Goal: Check status: Check status

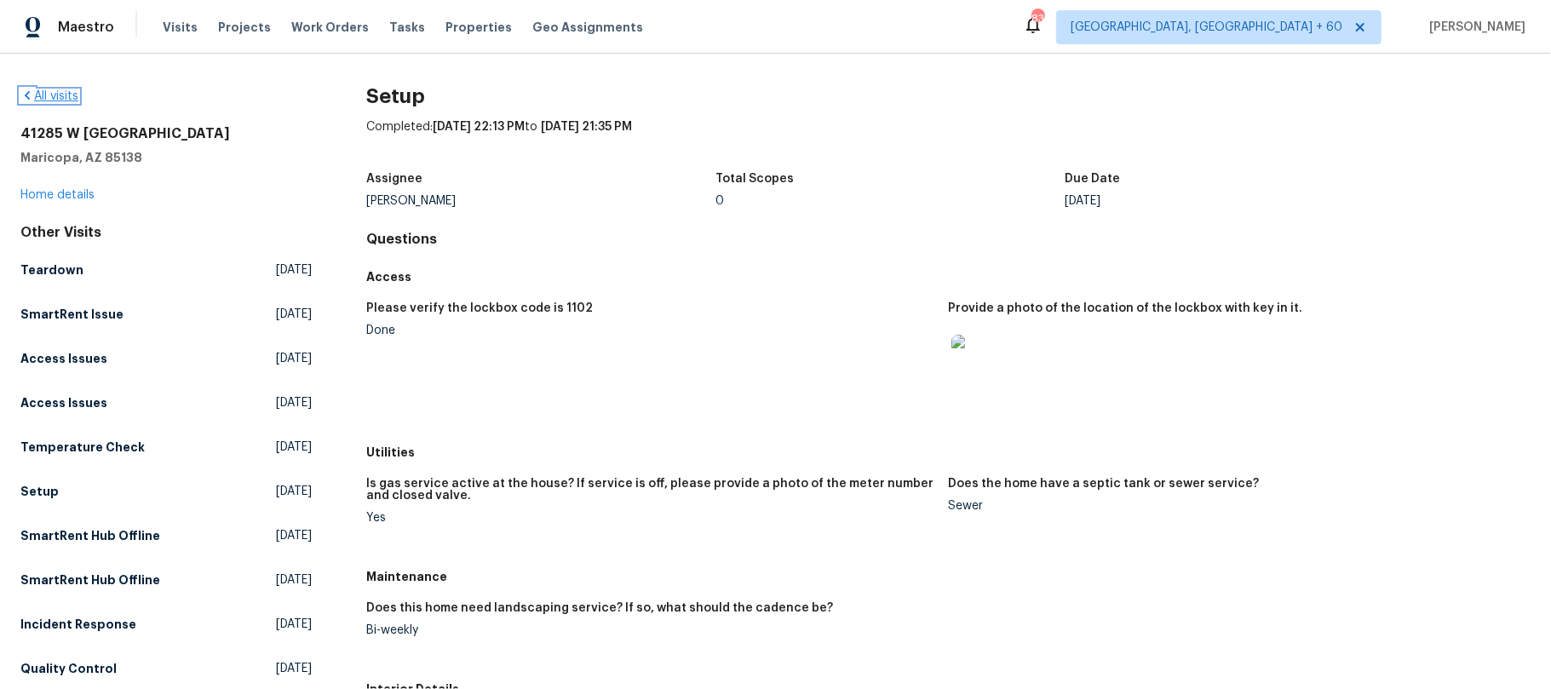
click at [28, 99] on icon at bounding box center [27, 95] width 5 height 9
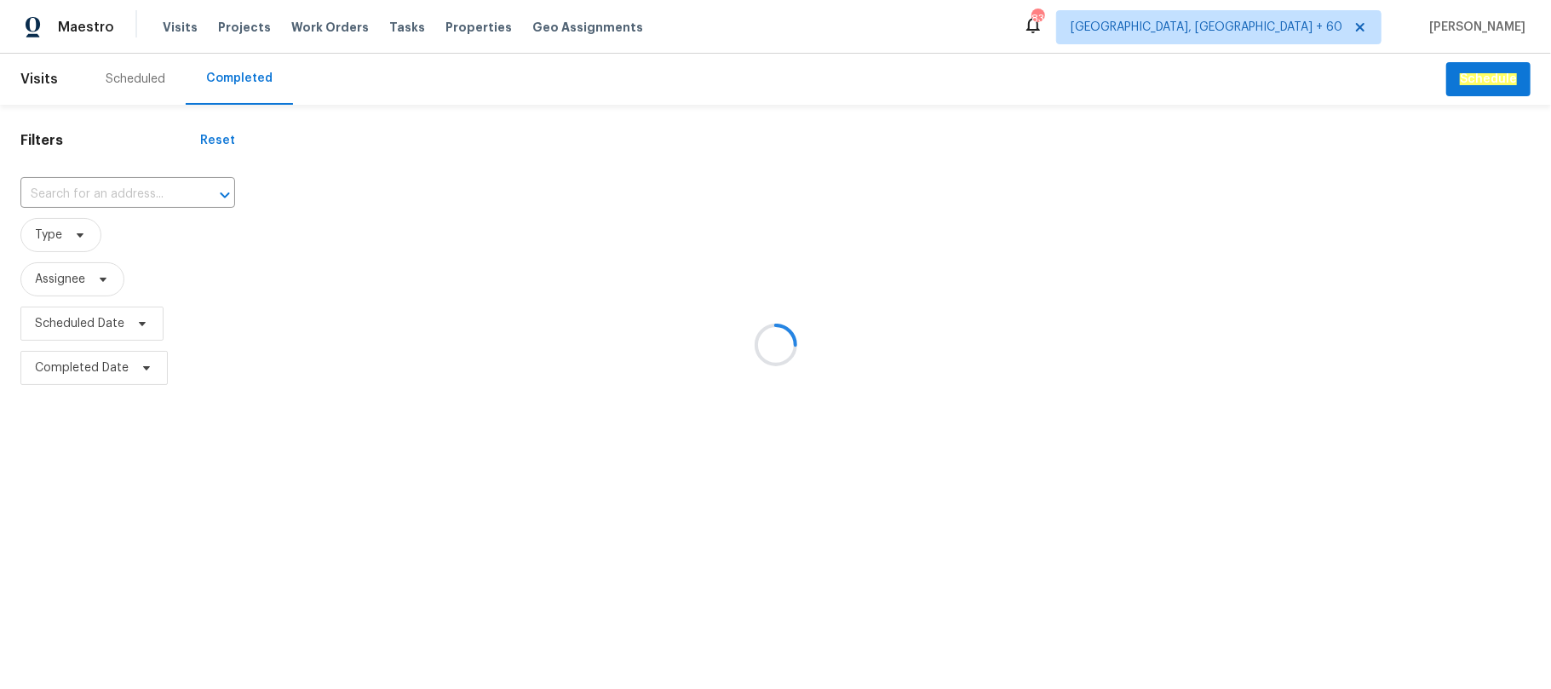
click at [82, 189] on div at bounding box center [775, 344] width 1551 height 689
click at [79, 192] on div at bounding box center [775, 344] width 1551 height 689
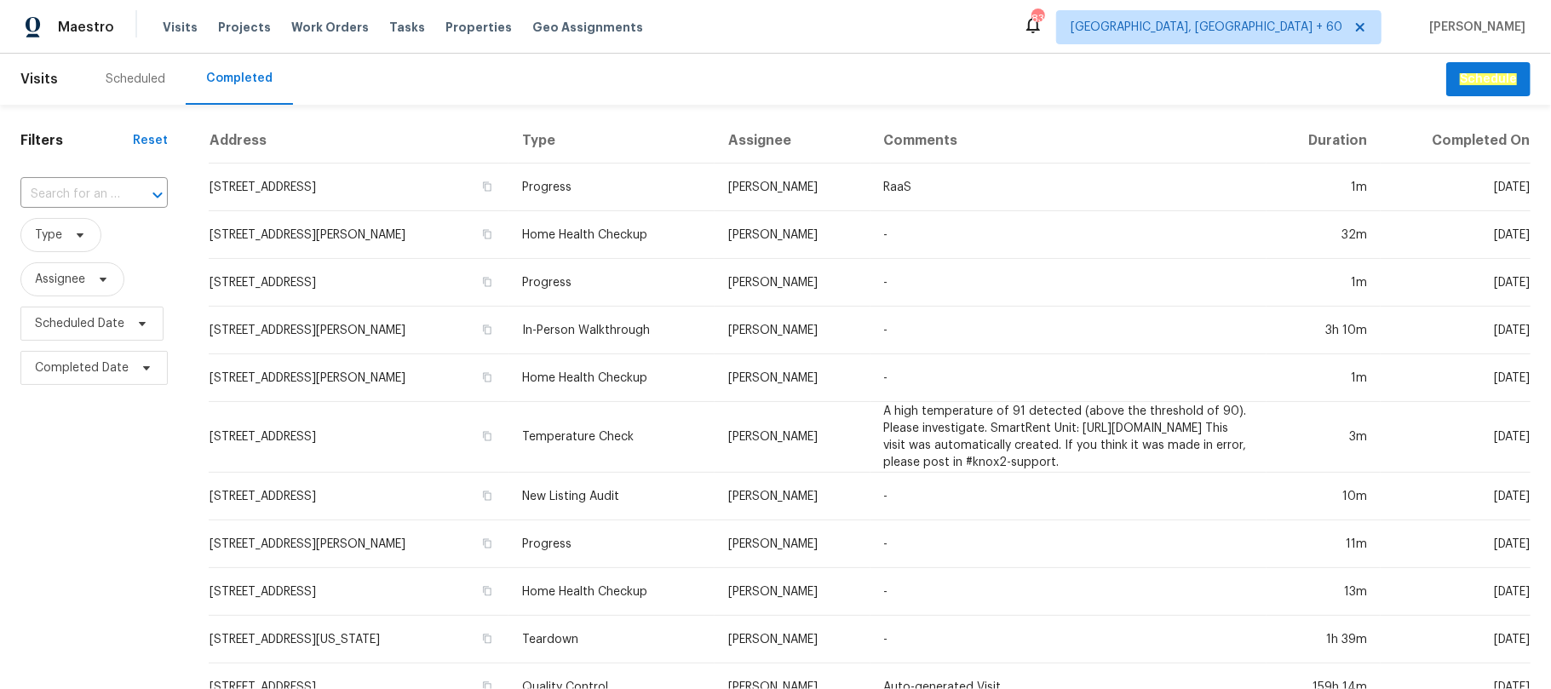
click at [89, 181] on div "​" at bounding box center [93, 194] width 147 height 37
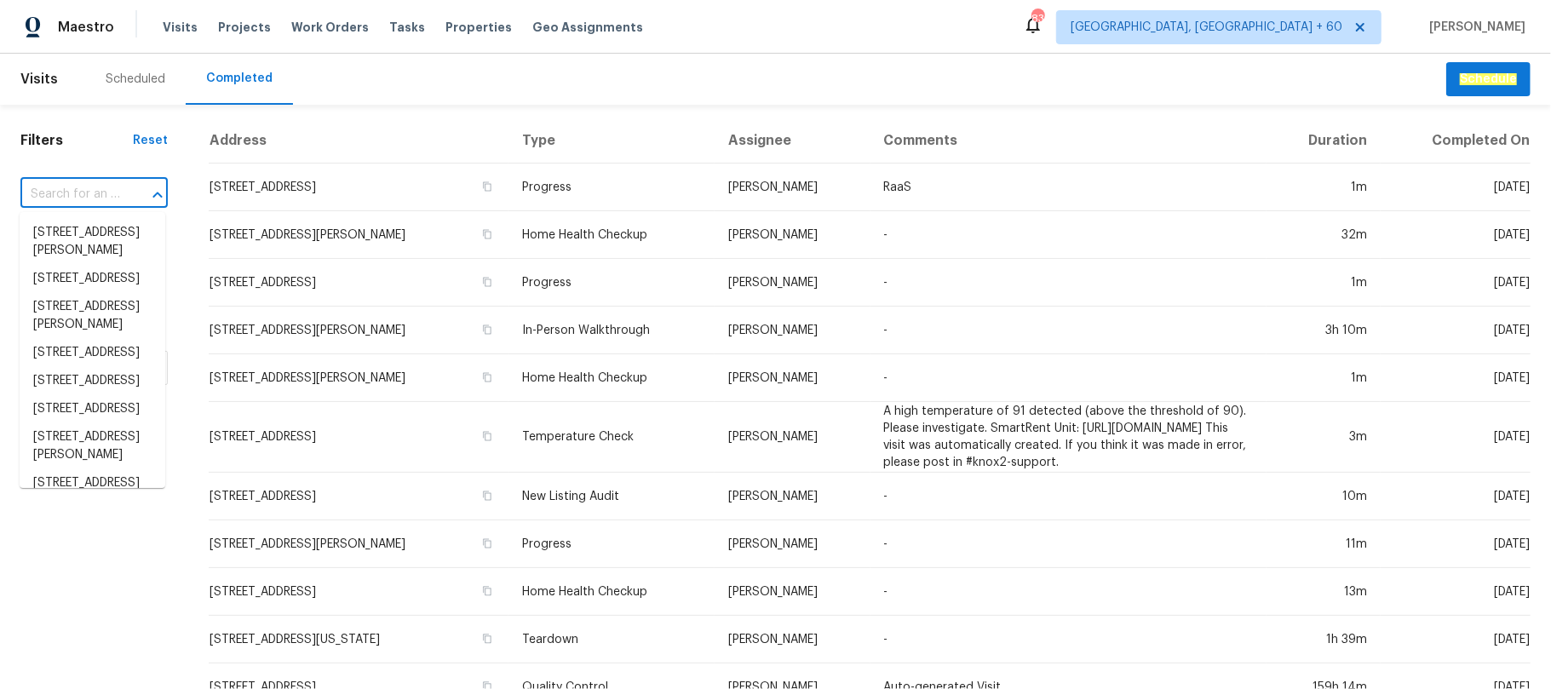
paste input "[STREET_ADDRESS][PERSON_NAME]"
type input "[STREET_ADDRESS][PERSON_NAME]"
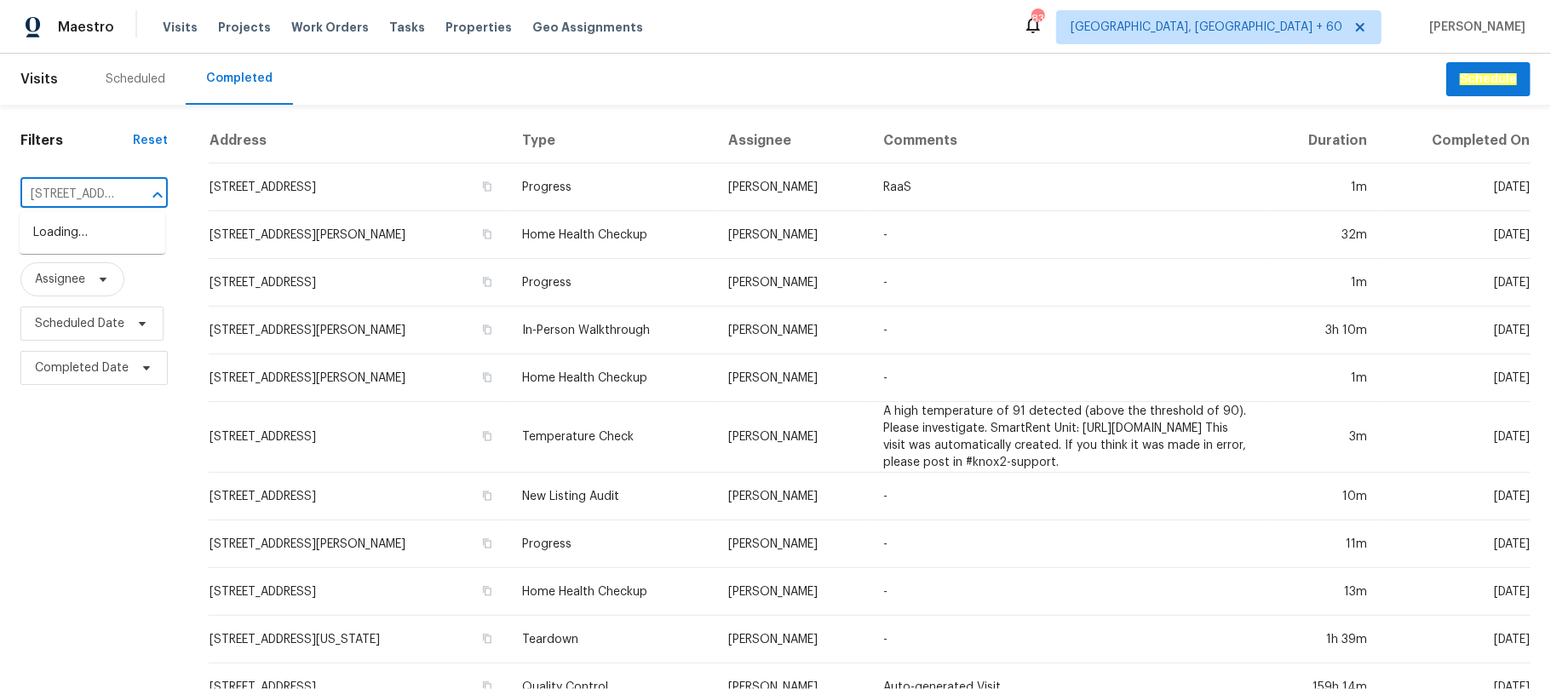
scroll to position [0, 120]
click at [100, 250] on li "[STREET_ADDRESS][PERSON_NAME]" at bounding box center [93, 242] width 146 height 46
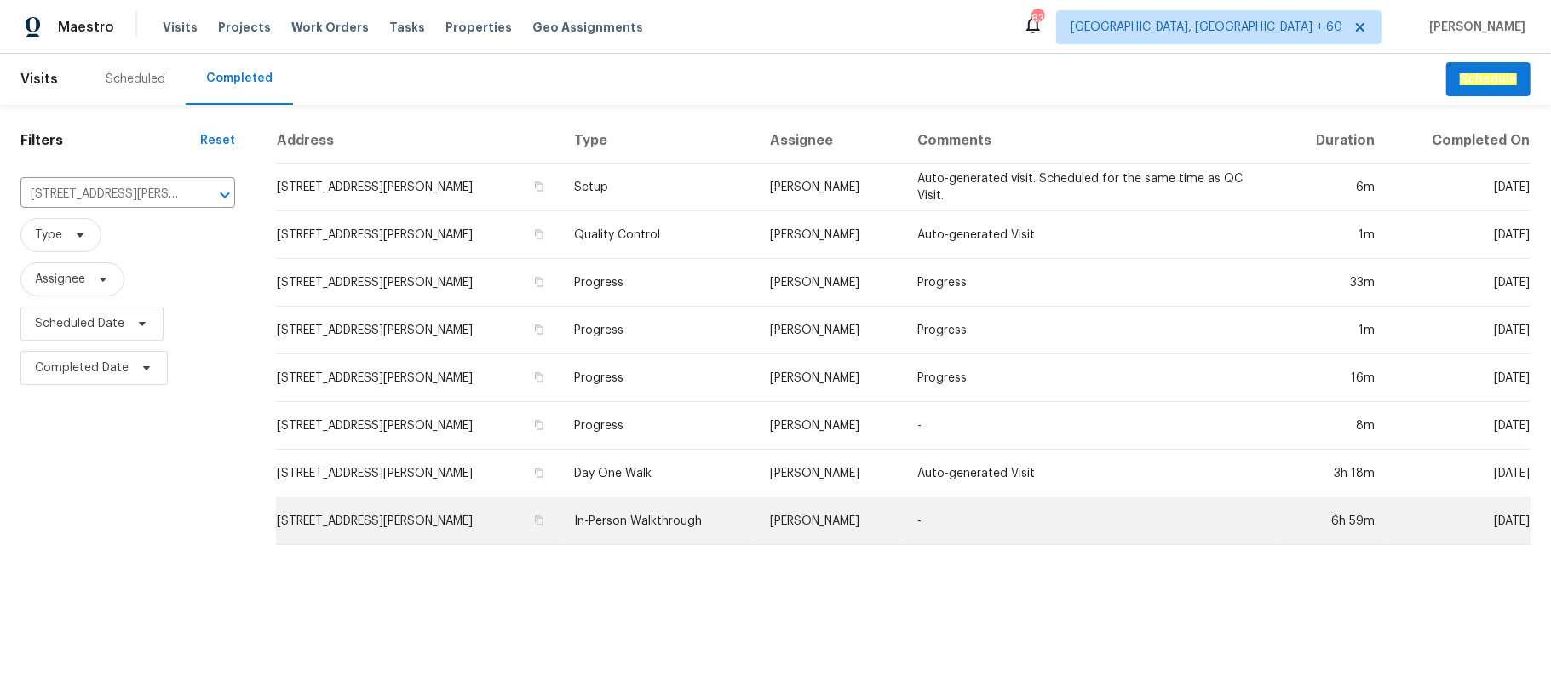
click at [815, 526] on td "[PERSON_NAME]" at bounding box center [829, 522] width 147 height 48
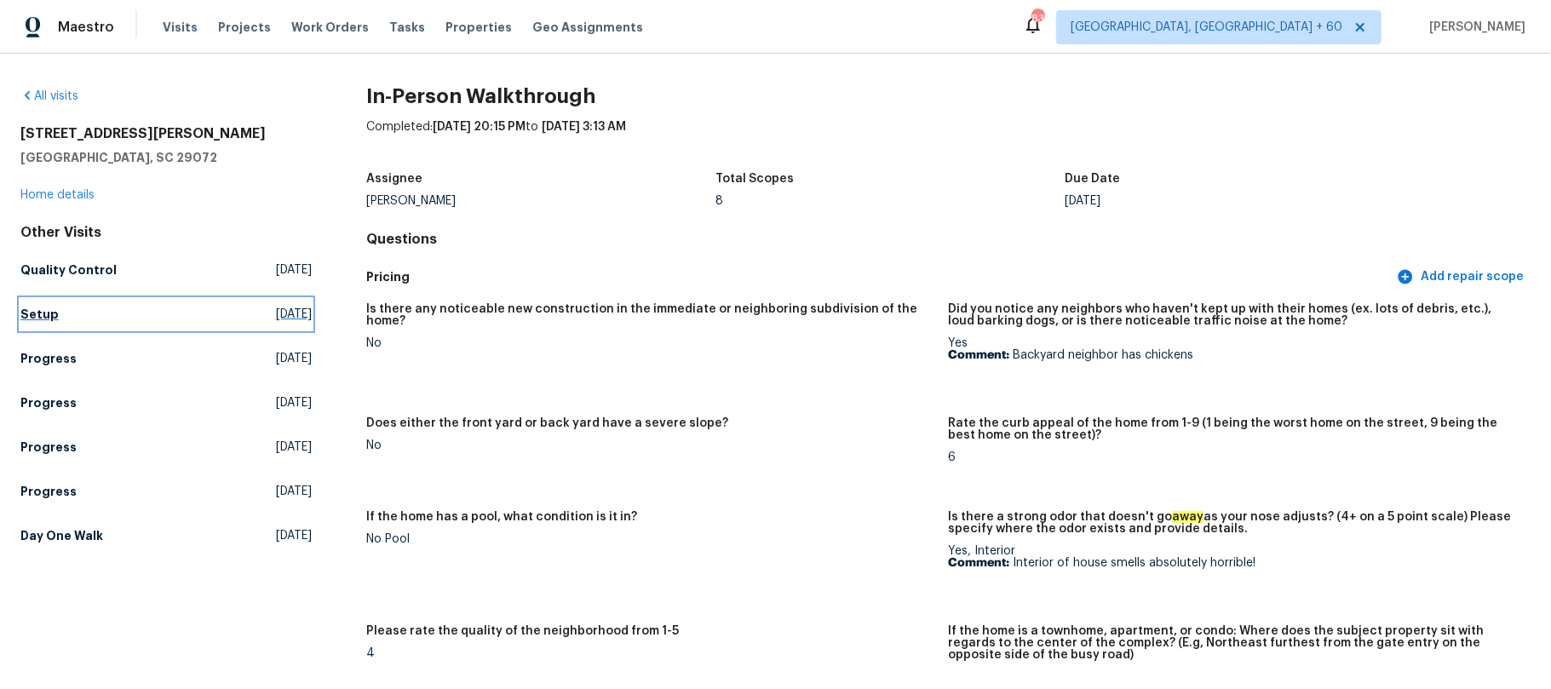
click at [93, 321] on link "Setup [DATE]" at bounding box center [165, 314] width 291 height 31
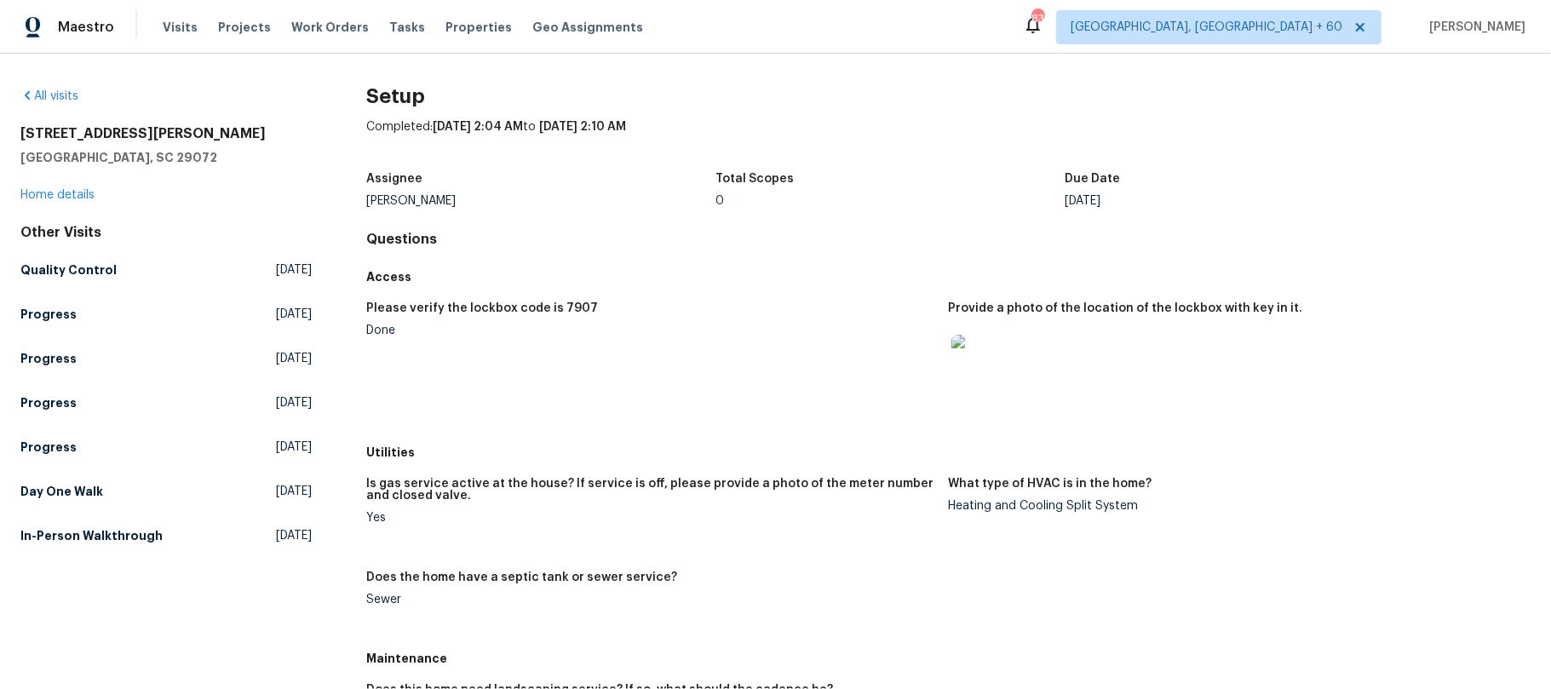
click at [1339, 396] on div at bounding box center [1232, 362] width 569 height 75
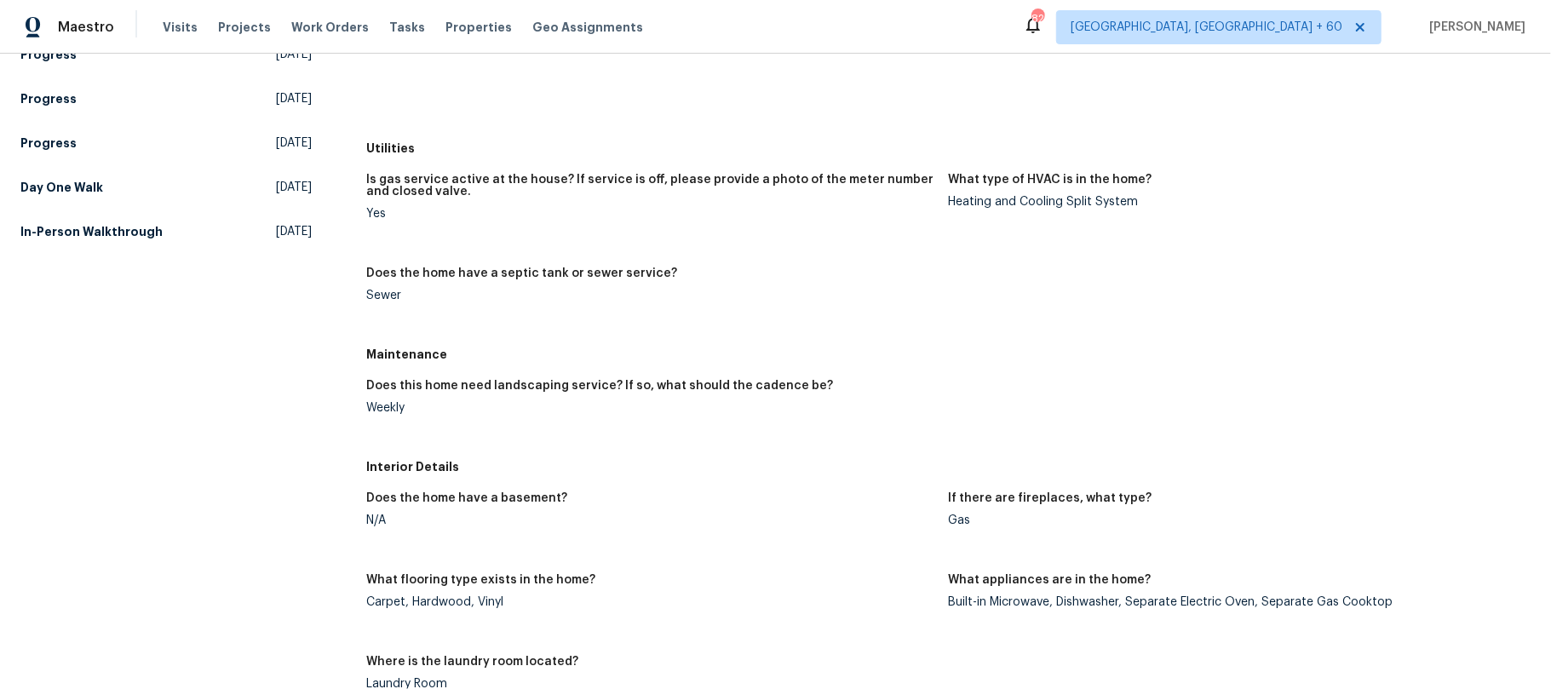
scroll to position [34, 0]
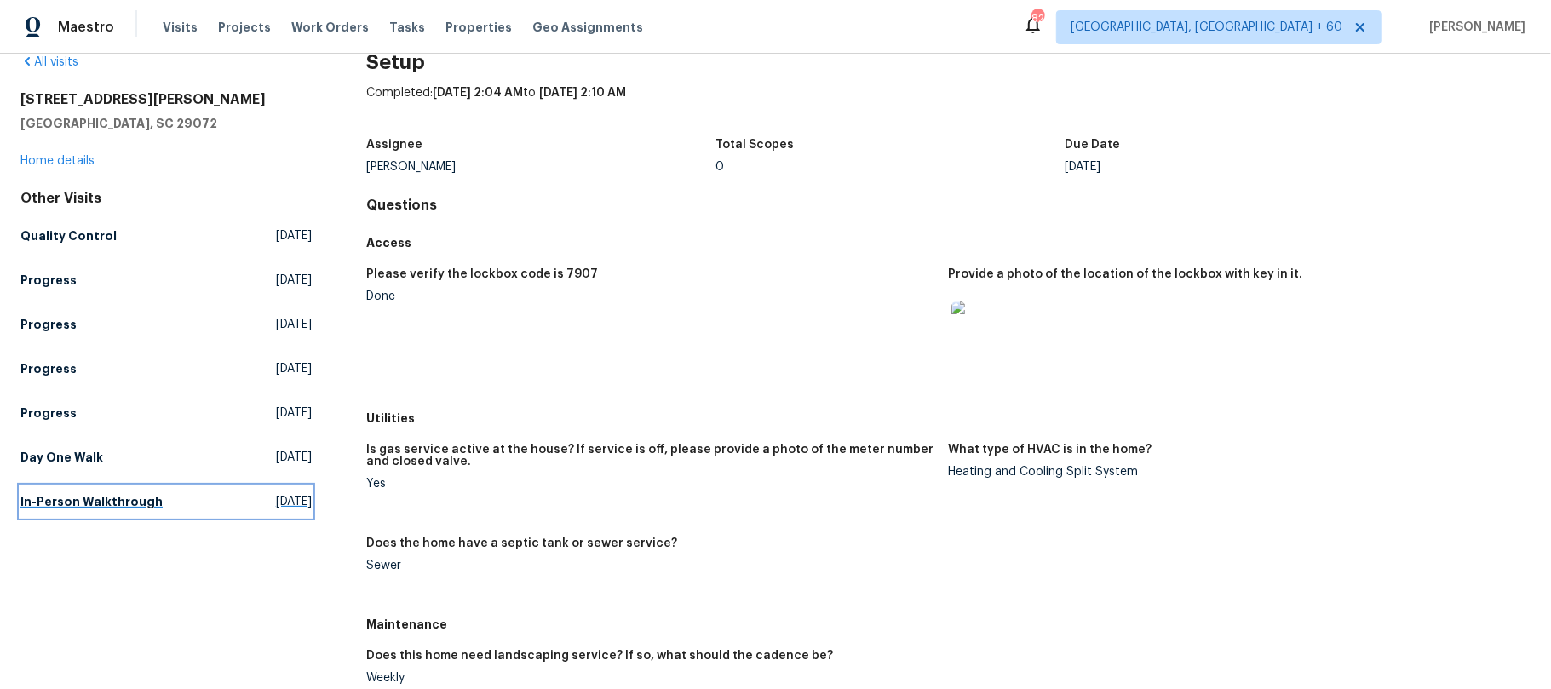
click at [121, 502] on h5 "In-Person Walkthrough" at bounding box center [91, 501] width 142 height 17
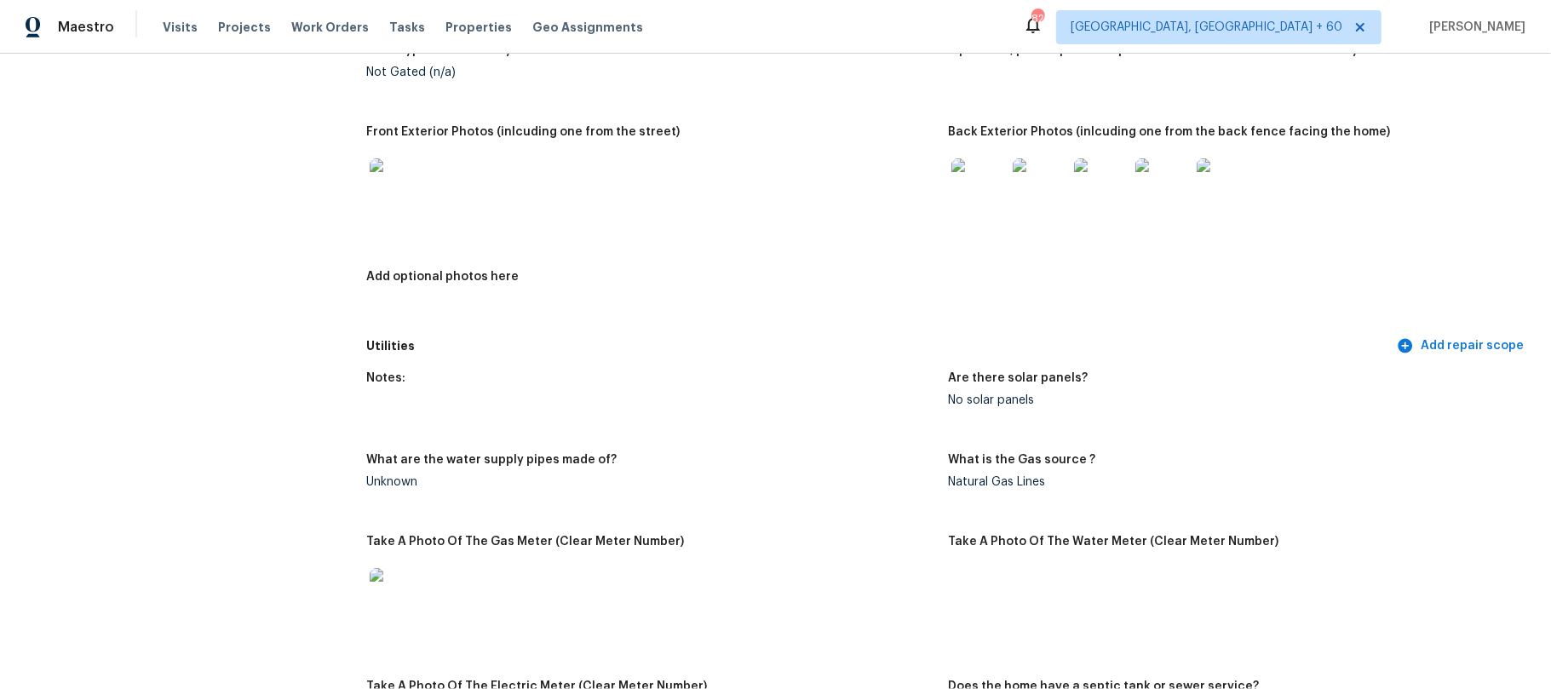
scroll to position [829, 0]
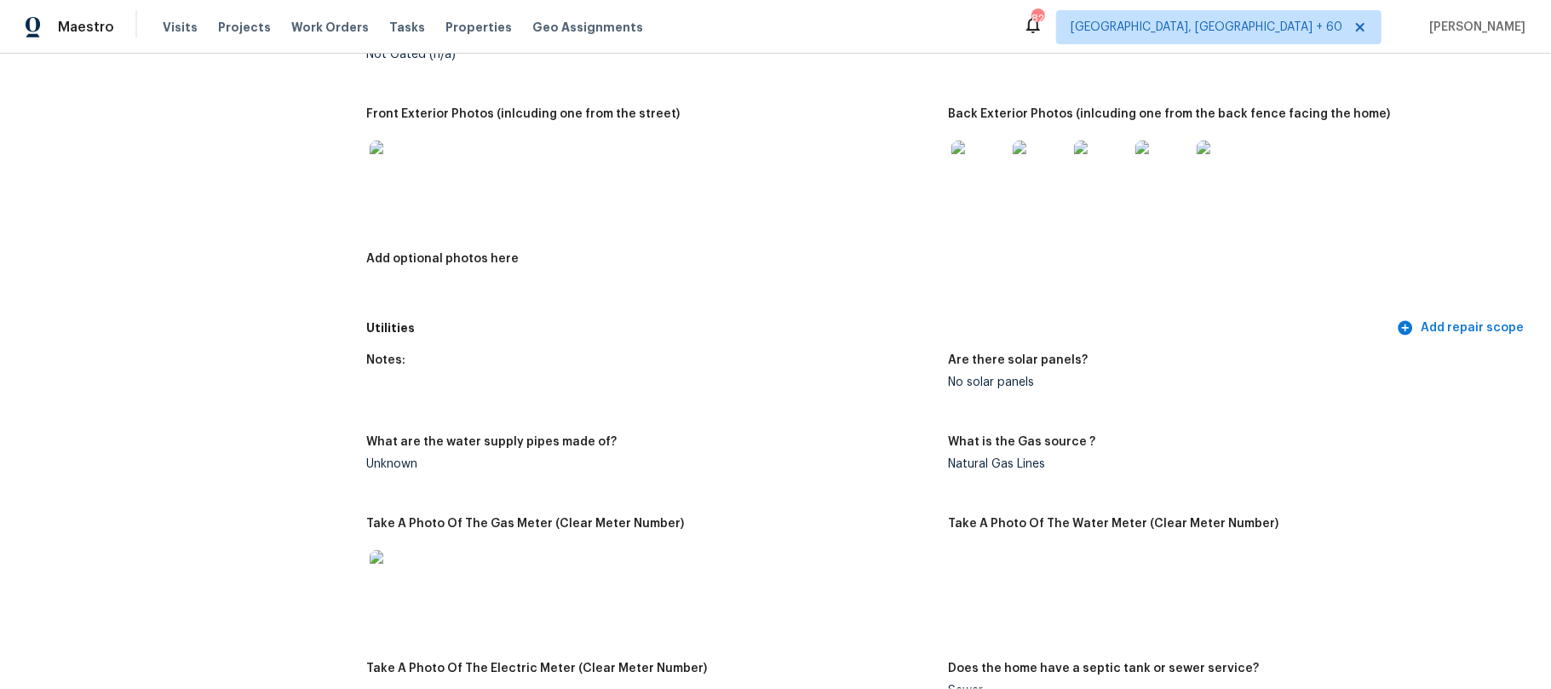
click at [969, 185] on img at bounding box center [979, 168] width 55 height 55
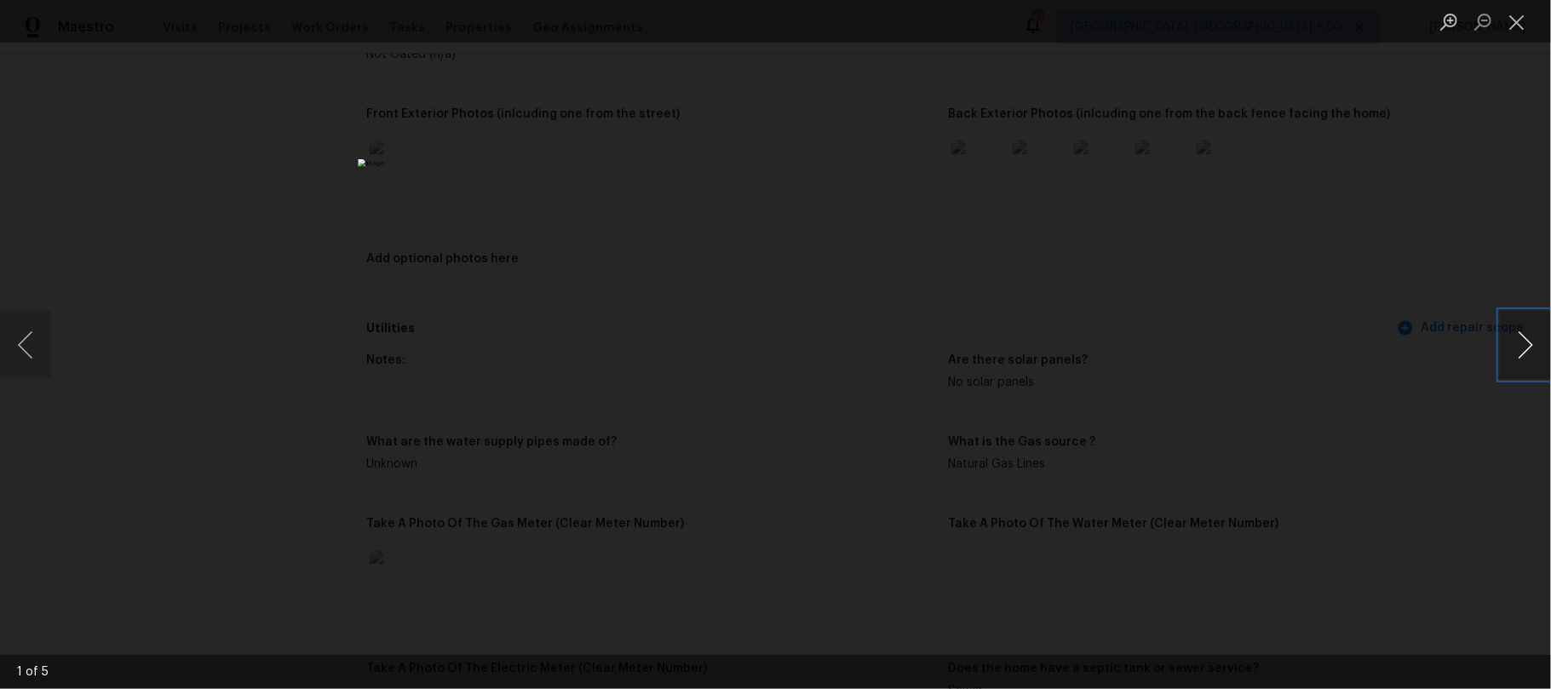
click at [1521, 335] on button "Next image" at bounding box center [1525, 345] width 51 height 68
click at [1521, 15] on button "Close lightbox" at bounding box center [1517, 22] width 34 height 30
